Goal: Information Seeking & Learning: Find specific fact

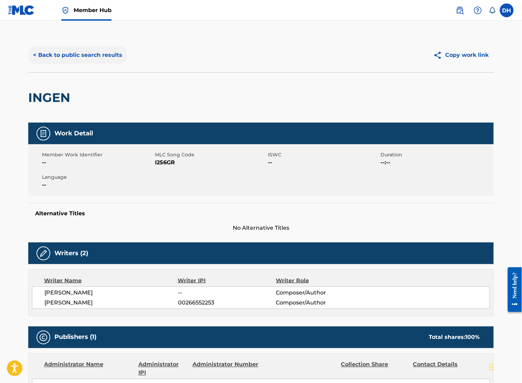
click at [90, 60] on button "< Back to public search results" at bounding box center [77, 54] width 99 height 17
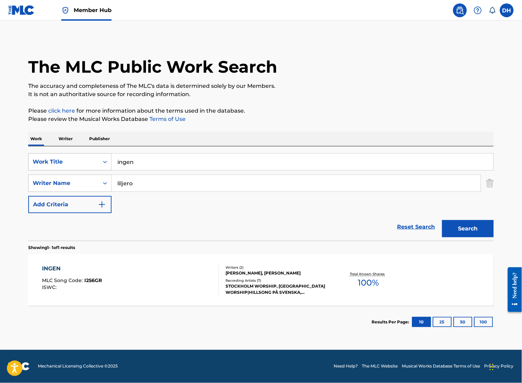
drag, startPoint x: 162, startPoint y: 166, endPoint x: 76, endPoint y: 158, distance: 86.4
click at [76, 158] on div "SearchWithCriteria1a0772bd-e89d-4ff9-92b8-0664d2d99e37 Work Title ingen" at bounding box center [260, 161] width 465 height 17
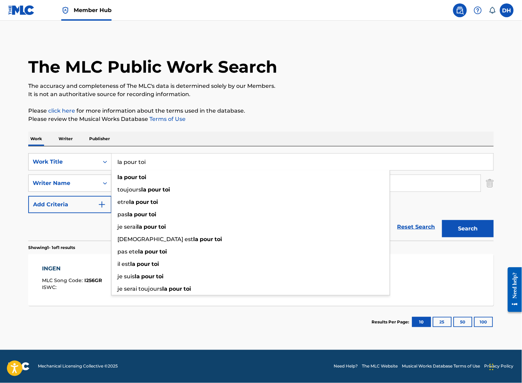
type input "la pour toi"
click at [190, 131] on div "Work Writer Publisher" at bounding box center [260, 138] width 465 height 14
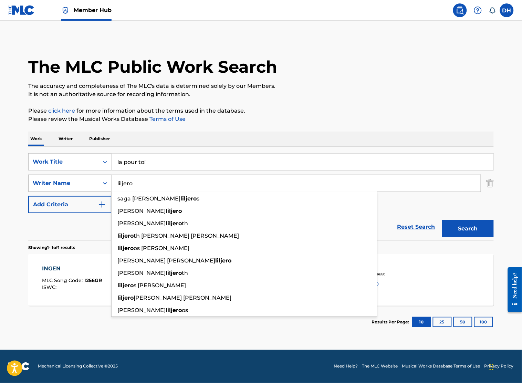
drag, startPoint x: 147, startPoint y: 186, endPoint x: 85, endPoint y: 189, distance: 62.0
click at [85, 189] on div "SearchWithCriteriaf6dcdb20-9d7d-4f28-892b-073ddfe6dce7 Writer Name liljero saga…" at bounding box center [260, 182] width 465 height 17
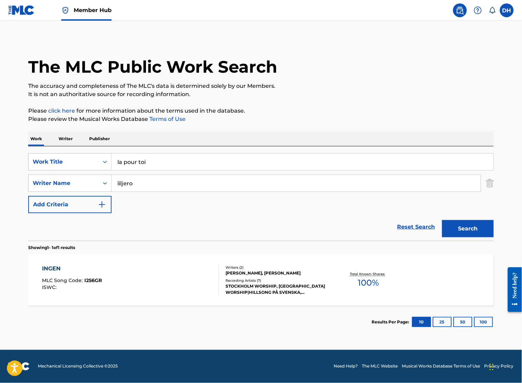
click at [94, 232] on div "Reset Search Search" at bounding box center [260, 227] width 465 height 28
drag, startPoint x: 142, startPoint y: 184, endPoint x: 45, endPoint y: 175, distance: 97.7
click at [45, 175] on div "SearchWithCriteriaf6dcdb20-9d7d-4f28-892b-073ddfe6dce7 Writer Name [PERSON_NAME]" at bounding box center [260, 182] width 465 height 17
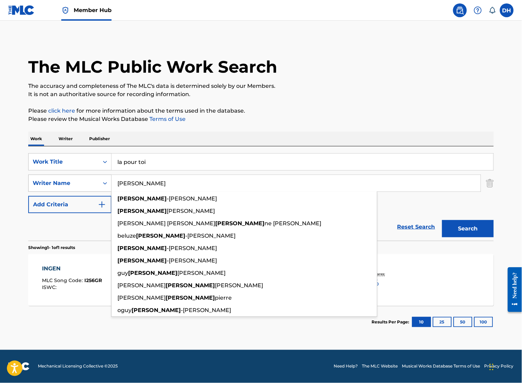
type input "[PERSON_NAME]"
click at [442, 220] on button "Search" at bounding box center [468, 228] width 52 height 17
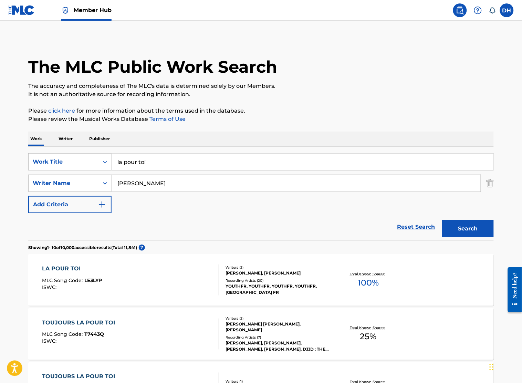
click at [128, 263] on div "LA POUR TOI MLC Song Code : LE3LYP ISWC : Writers ( 2 ) [PERSON_NAME], [PERSON_…" at bounding box center [260, 280] width 465 height 52
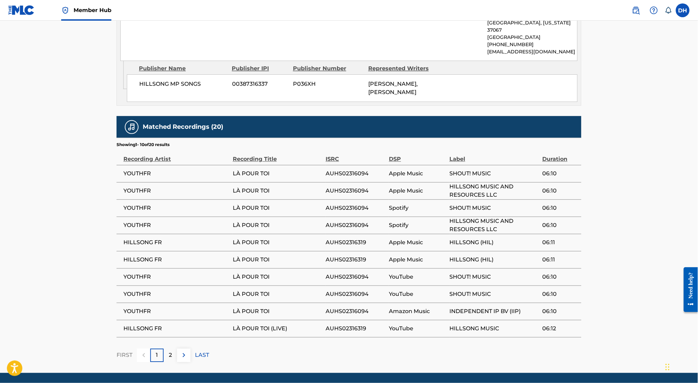
scroll to position [383, 0]
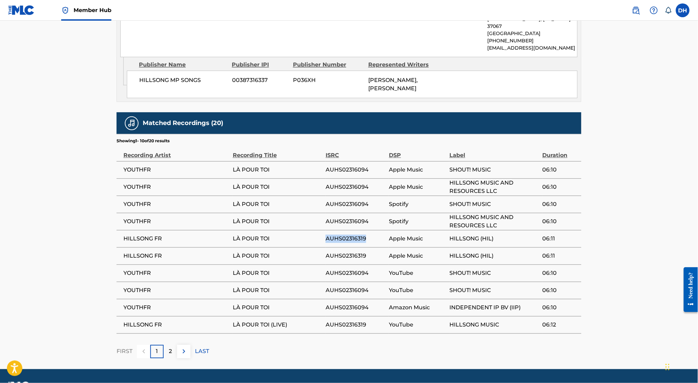
drag, startPoint x: 319, startPoint y: 241, endPoint x: 370, endPoint y: 240, distance: 50.9
click at [370, 240] on tr "HILLSONG FR LÀ POUR TOI AUHS02316319 Apple Music HILLSONG (HIL) 06:11" at bounding box center [349, 238] width 465 height 17
copy tr "LÀ POUR TOI AUHS02316319"
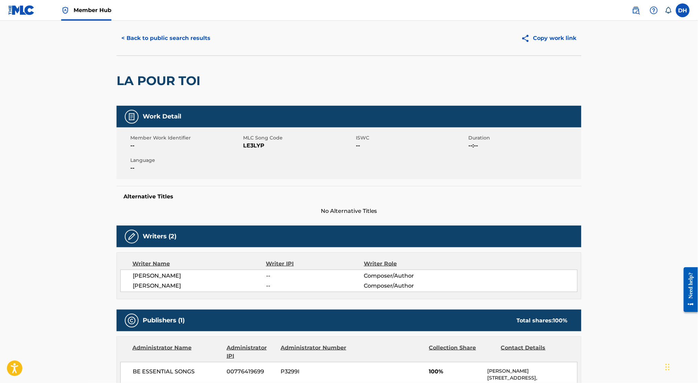
scroll to position [0, 0]
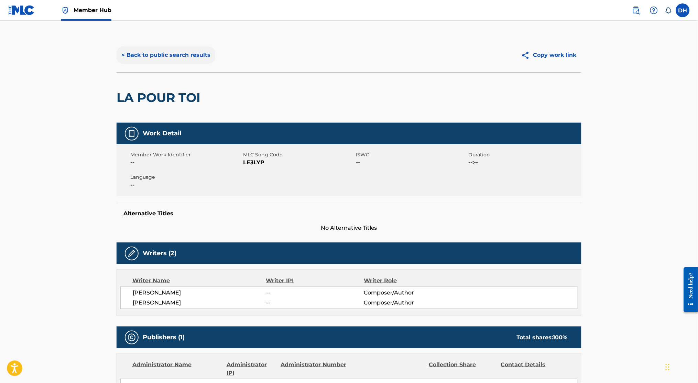
click at [171, 58] on button "< Back to public search results" at bounding box center [166, 54] width 99 height 17
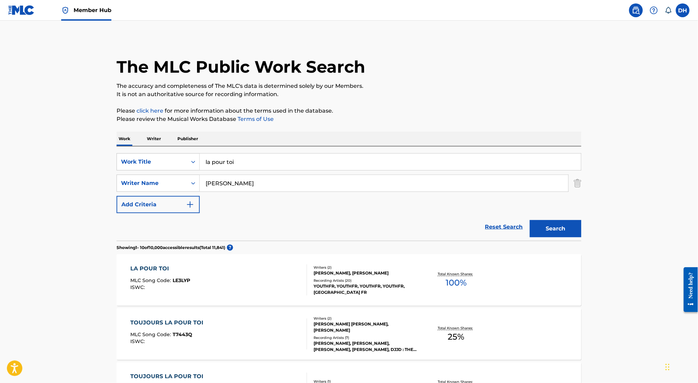
drag, startPoint x: 246, startPoint y: 164, endPoint x: 95, endPoint y: 160, distance: 150.7
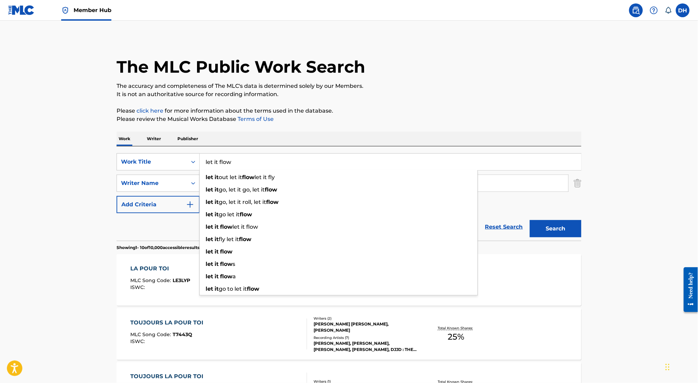
type input "let it flow"
click at [255, 138] on div "Work Writer Publisher" at bounding box center [349, 138] width 465 height 14
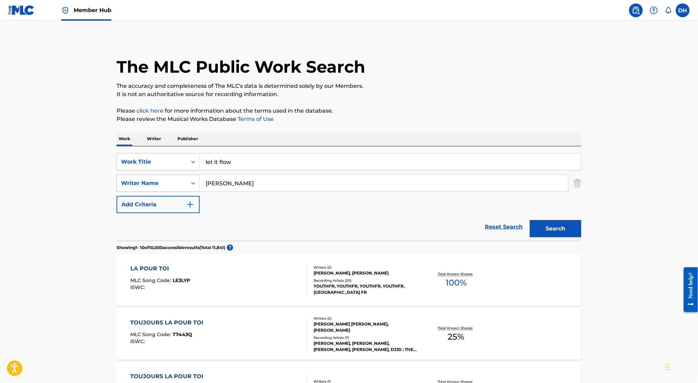
drag, startPoint x: 240, startPoint y: 177, endPoint x: 170, endPoint y: 181, distance: 71.0
click at [170, 181] on div "SearchWithCriteriaf6dcdb20-9d7d-4f28-892b-073ddfe6dce7 Writer Name [PERSON_NAME]" at bounding box center [349, 182] width 465 height 17
type input "king"
click at [521, 220] on button "Search" at bounding box center [556, 228] width 52 height 17
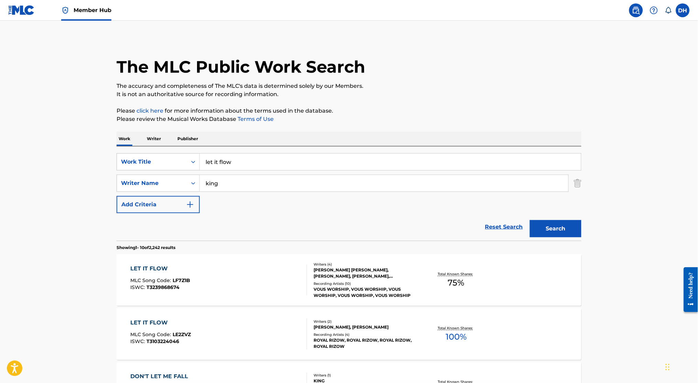
click at [231, 273] on div "LET IT FLOW MLC Song Code : LF7Z1B ISWC : T3239868674" at bounding box center [219, 279] width 177 height 31
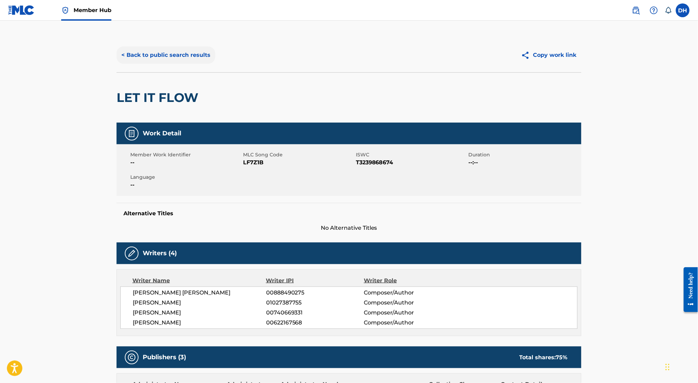
click at [182, 52] on button "< Back to public search results" at bounding box center [166, 54] width 99 height 17
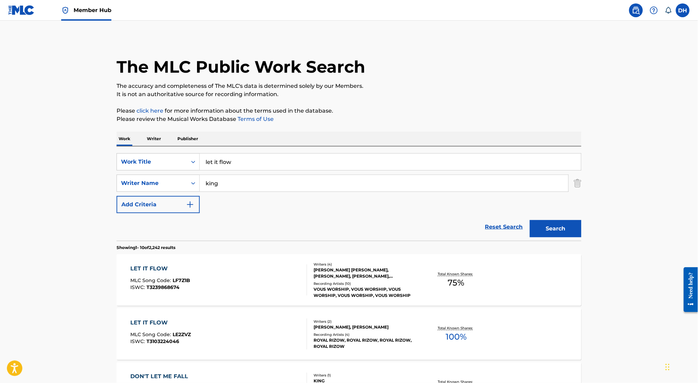
drag, startPoint x: 237, startPoint y: 160, endPoint x: 163, endPoint y: 151, distance: 74.1
click at [163, 151] on div "SearchWithCriteria1a0772bd-e89d-4ff9-92b8-0664d2d99e37 Work Title let it flow S…" at bounding box center [349, 193] width 465 height 94
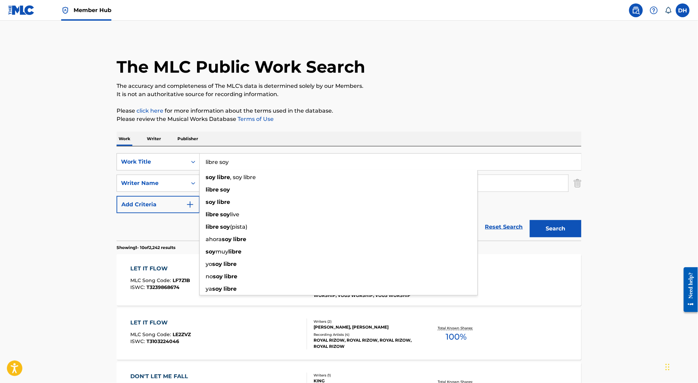
type input "libre soy"
click at [209, 135] on div "Work Writer Publisher" at bounding box center [349, 138] width 465 height 14
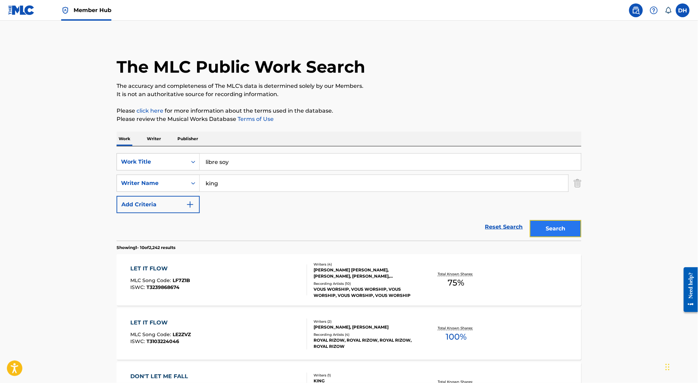
click at [521, 230] on button "Search" at bounding box center [556, 228] width 52 height 17
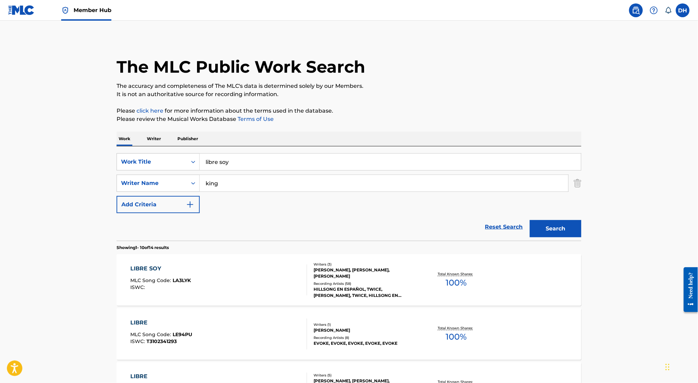
click at [204, 270] on div "LIBRE SOY MLC Song Code : LA3LYK ISWC :" at bounding box center [219, 279] width 177 height 31
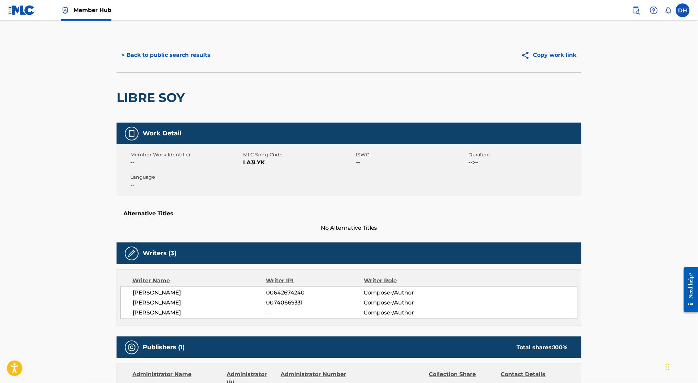
click at [204, 270] on div "Writer Name Writer IPI Writer Role [PERSON_NAME] 00642674240 Composer/Author [P…" at bounding box center [349, 297] width 465 height 57
click at [164, 54] on button "< Back to public search results" at bounding box center [166, 54] width 99 height 17
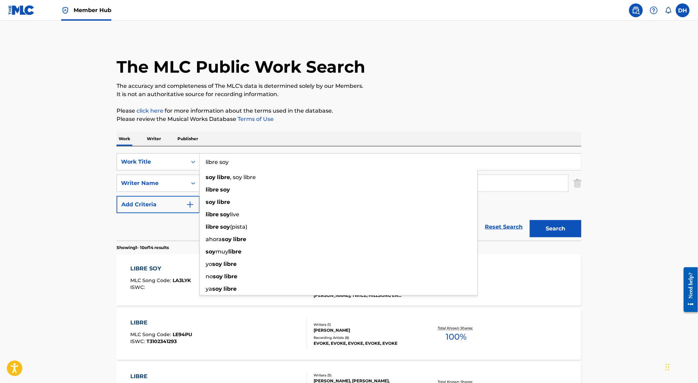
drag, startPoint x: 268, startPoint y: 159, endPoint x: 99, endPoint y: 165, distance: 169.0
type input "i am free"
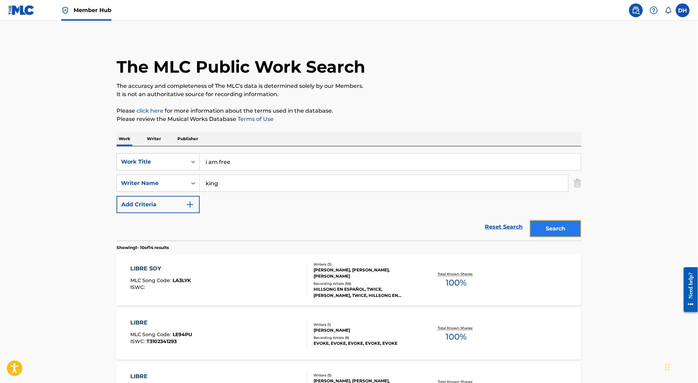
click at [521, 225] on button "Search" at bounding box center [556, 228] width 52 height 17
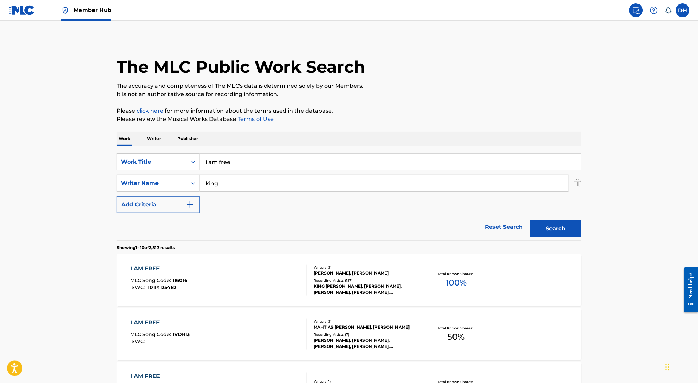
drag, startPoint x: 235, startPoint y: 183, endPoint x: 153, endPoint y: 192, distance: 82.0
click at [153, 192] on div "SearchWithCriteria1a0772bd-e89d-4ff9-92b8-0664d2d99e37 Work Title i am free Sea…" at bounding box center [349, 183] width 465 height 60
type input "[PERSON_NAME]"
click at [521, 220] on button "Search" at bounding box center [556, 228] width 52 height 17
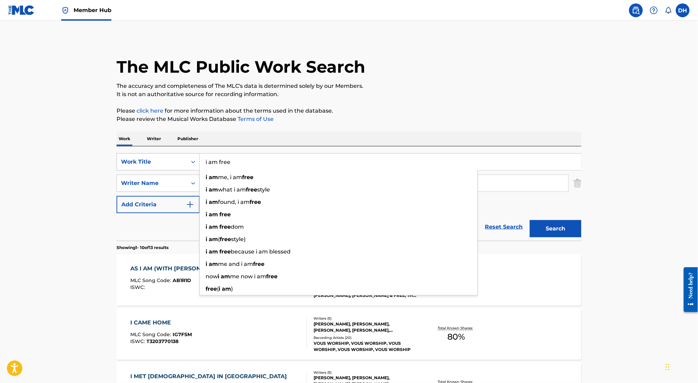
drag, startPoint x: 219, startPoint y: 160, endPoint x: 189, endPoint y: 160, distance: 30.6
click at [189, 160] on div "SearchWithCriteria1a0772bd-e89d-4ff9-92b8-0664d2d99e37 Work Title i am free i a…" at bounding box center [349, 161] width 465 height 17
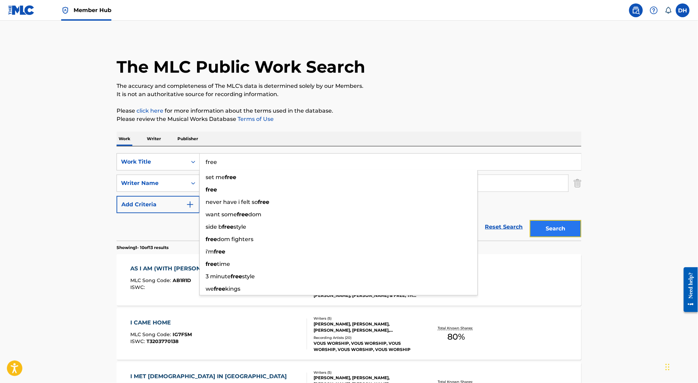
click at [521, 225] on button "Search" at bounding box center [556, 228] width 52 height 17
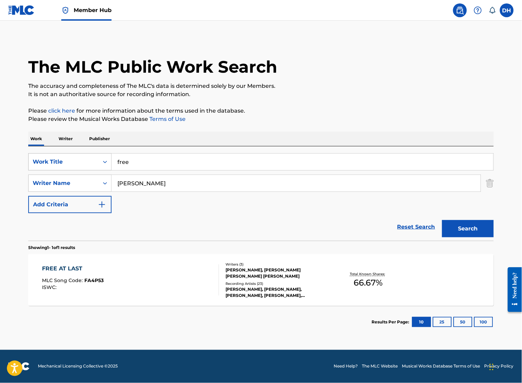
drag, startPoint x: 132, startPoint y: 160, endPoint x: 92, endPoint y: 160, distance: 40.6
click at [92, 160] on div "SearchWithCriteria1a0772bd-e89d-4ff9-92b8-0664d2d99e37 Work Title free" at bounding box center [260, 161] width 465 height 17
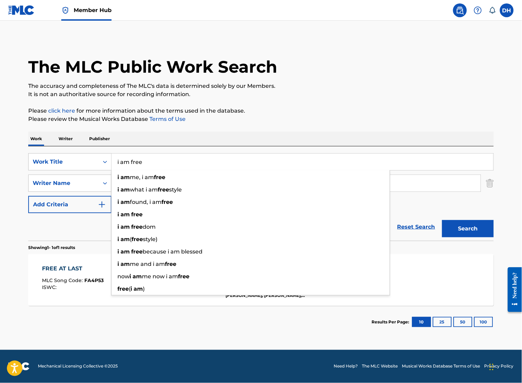
type input "i am free"
click at [92, 222] on div "Reset Search Search" at bounding box center [260, 227] width 465 height 28
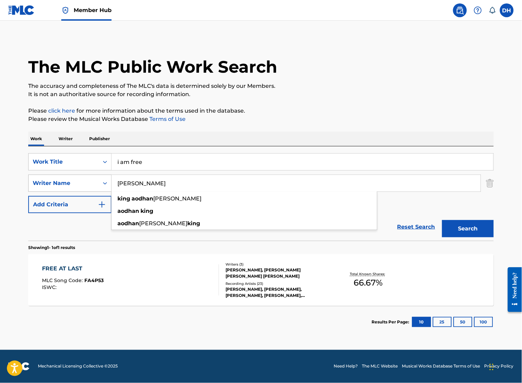
drag, startPoint x: 179, startPoint y: 184, endPoint x: 65, endPoint y: 186, distance: 113.9
click at [65, 186] on div "SearchWithCriteriaf6dcdb20-9d7d-4f28-892b-073ddfe6dce7 Writer Name [PERSON_NAME…" at bounding box center [260, 182] width 465 height 17
click at [442, 220] on button "Search" at bounding box center [468, 228] width 52 height 17
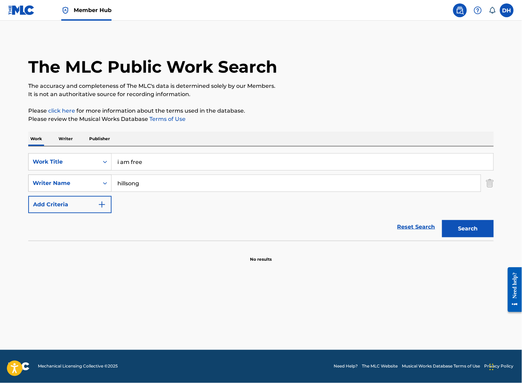
drag, startPoint x: 144, startPoint y: 184, endPoint x: 71, endPoint y: 191, distance: 73.2
click at [71, 191] on div "SearchWithCriteriaf6dcdb20-9d7d-4f28-892b-073ddfe6dce7 Writer Name [PERSON_NAME]" at bounding box center [260, 182] width 465 height 17
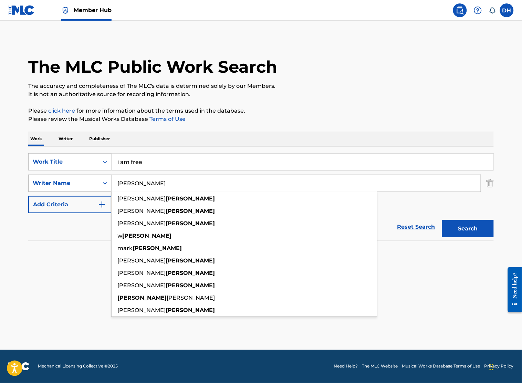
type input "[PERSON_NAME]"
click at [442, 220] on button "Search" at bounding box center [468, 228] width 52 height 17
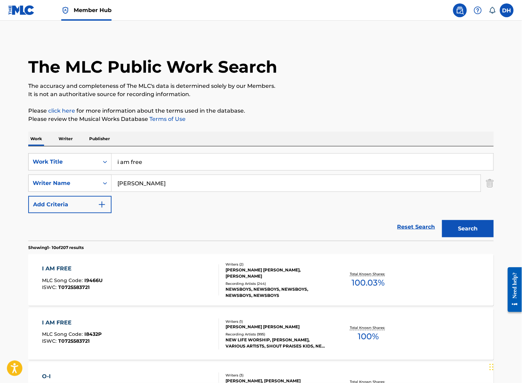
click at [38, 234] on div "Reset Search Search" at bounding box center [260, 227] width 465 height 28
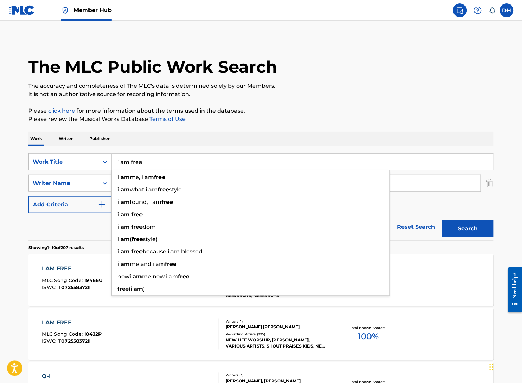
drag, startPoint x: 168, startPoint y: 155, endPoint x: 74, endPoint y: 150, distance: 94.1
click at [74, 150] on div "SearchWithCriteria1a0772bd-e89d-4ff9-92b8-0664d2d99e37 Work Title i am free i a…" at bounding box center [260, 193] width 465 height 94
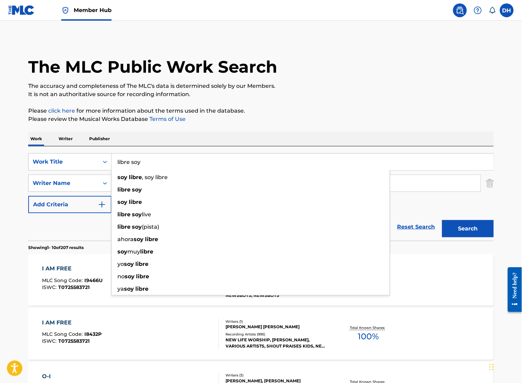
type input "libre soy"
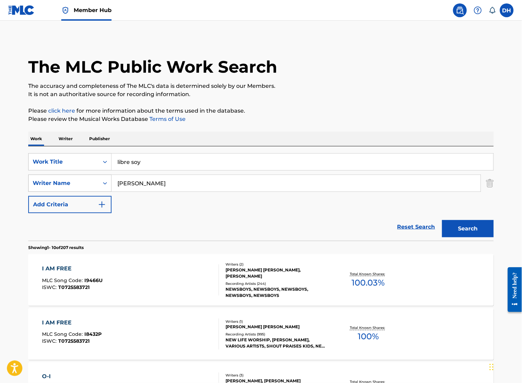
drag, startPoint x: 151, startPoint y: 185, endPoint x: 86, endPoint y: 181, distance: 65.2
click at [86, 181] on div "SearchWithCriteriaf6dcdb20-9d7d-4f28-892b-073ddfe6dce7 Writer Name [PERSON_NAME]" at bounding box center [260, 182] width 465 height 17
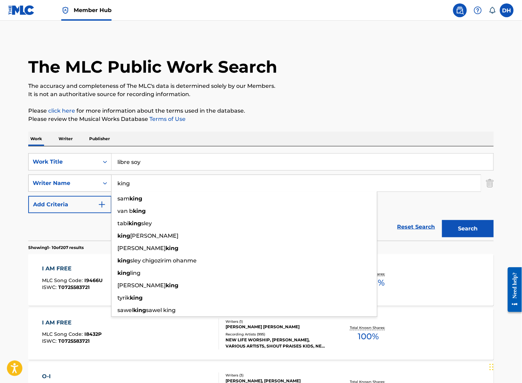
type input "king"
click at [442, 220] on button "Search" at bounding box center [468, 228] width 52 height 17
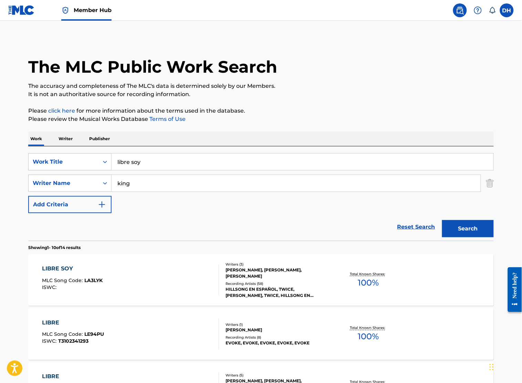
scroll to position [36, 0]
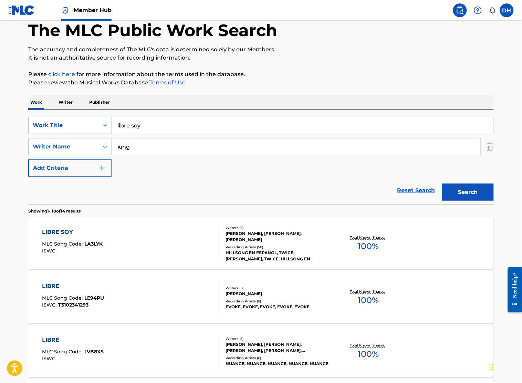
click at [125, 266] on div "LIBRE SOY MLC Song Code : LA3LYK ISWC : Writers ( 3 ) [PERSON_NAME], [PERSON_NA…" at bounding box center [260, 243] width 465 height 52
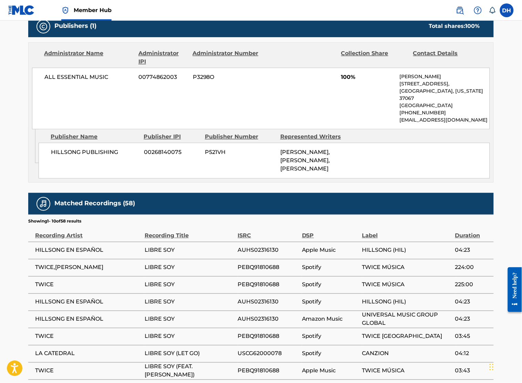
scroll to position [420, 0]
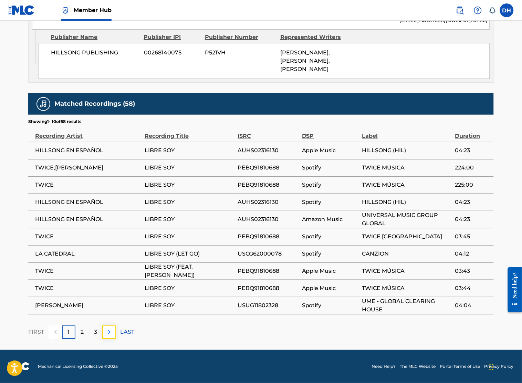
click at [108, 334] on img at bounding box center [109, 332] width 8 height 8
